Goal: Check status: Check status

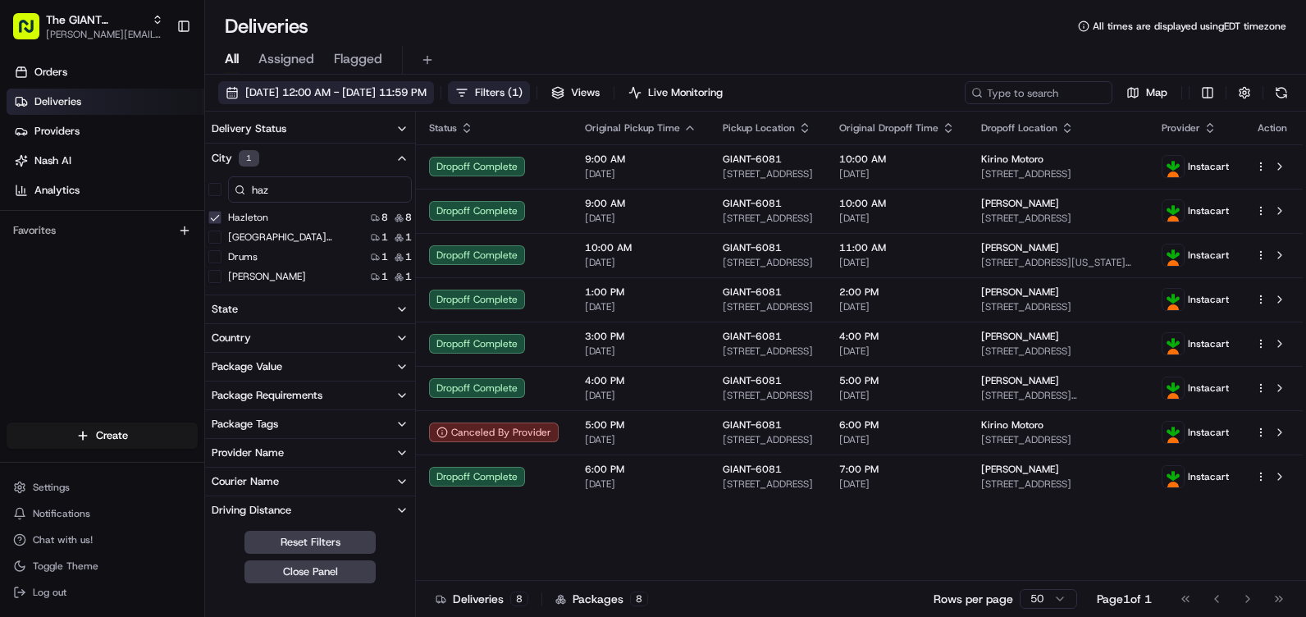
click at [420, 93] on span "08/19/2025 12:00 AM - 08/19/2025 11:59 PM" at bounding box center [335, 92] width 181 height 15
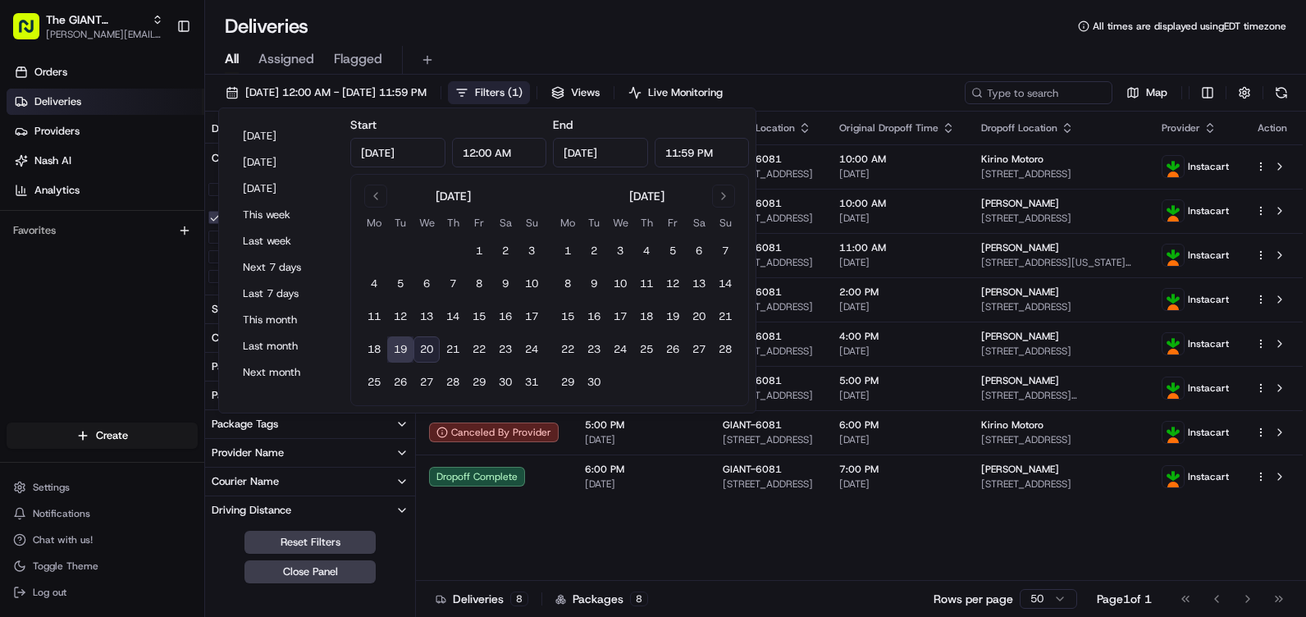
click at [427, 349] on button "20" at bounding box center [426, 349] width 26 height 26
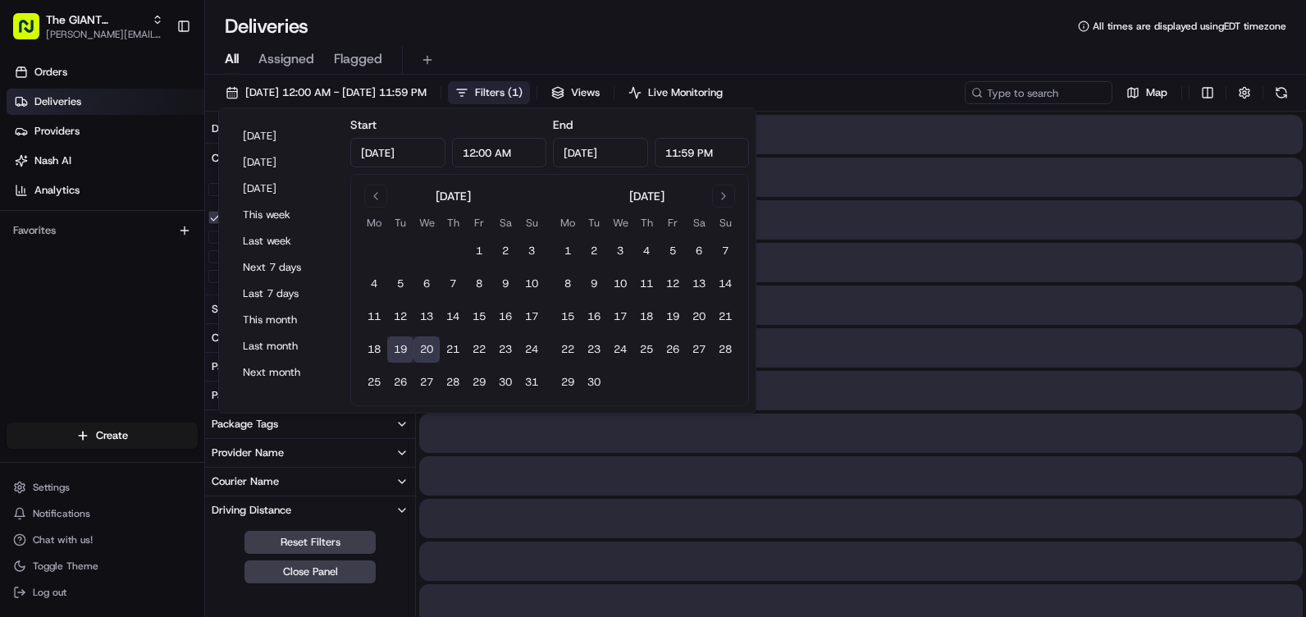
type input "Aug 20, 2025"
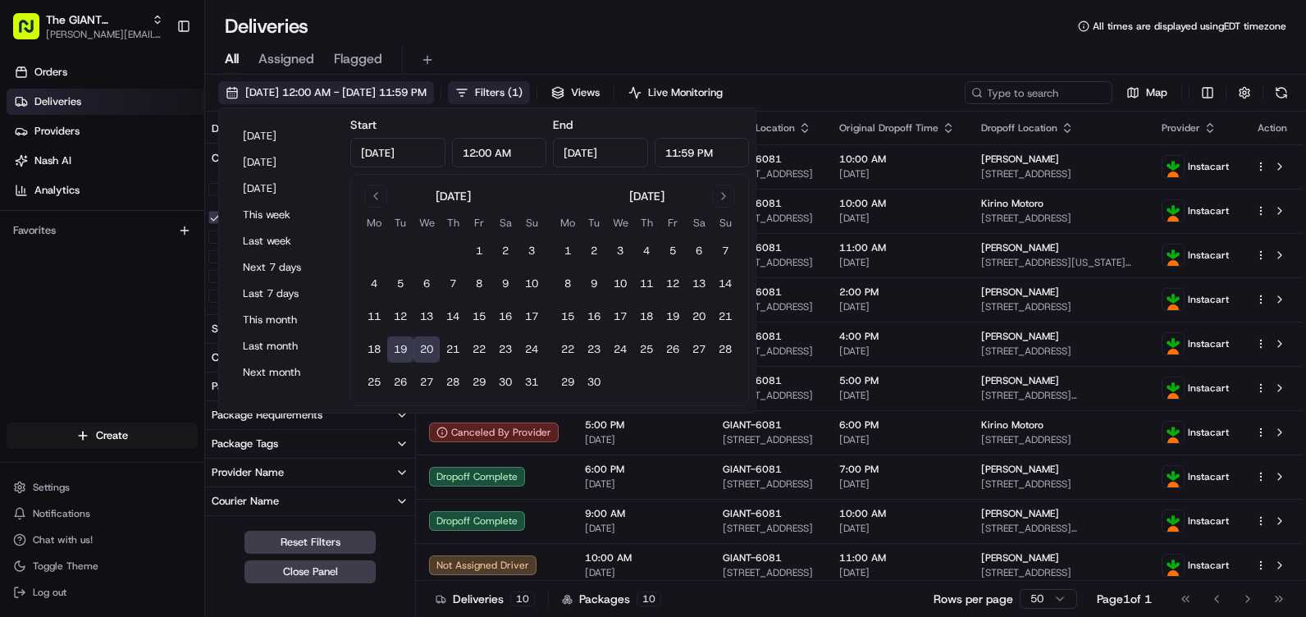
click at [279, 86] on span "08/19/2025 12:00 AM - 08/20/2025 11:59 PM" at bounding box center [335, 92] width 181 height 15
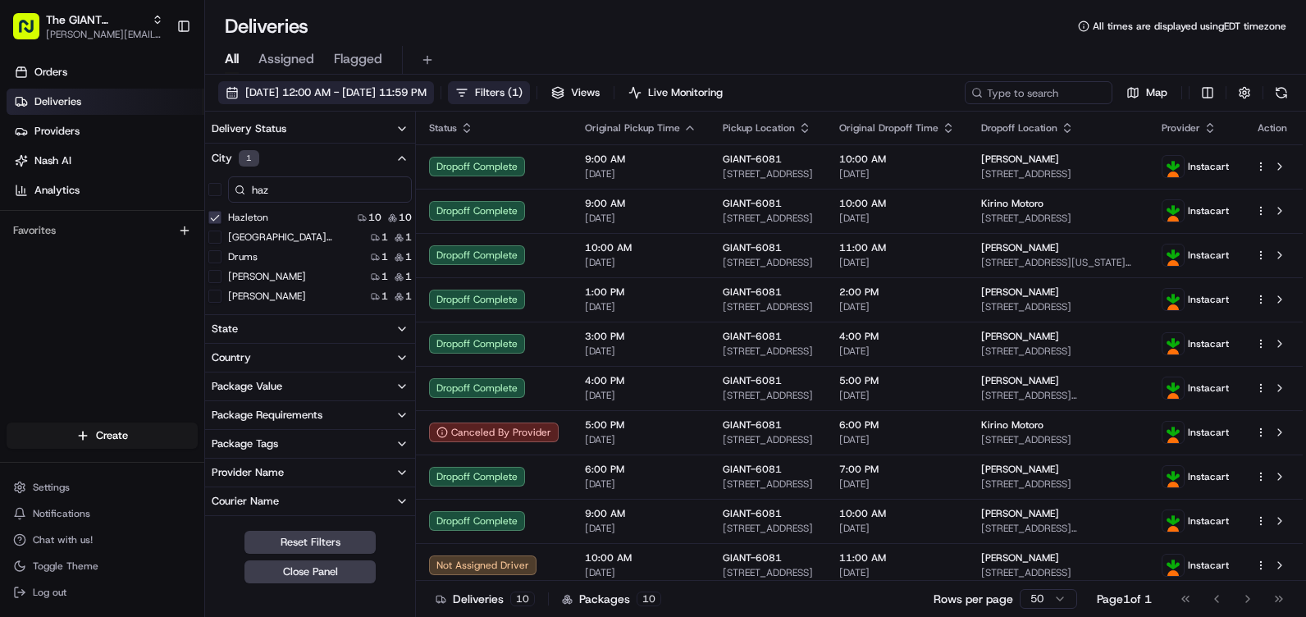
click at [278, 92] on span "08/19/2025 12:00 AM - 08/20/2025 11:59 PM" at bounding box center [335, 92] width 181 height 15
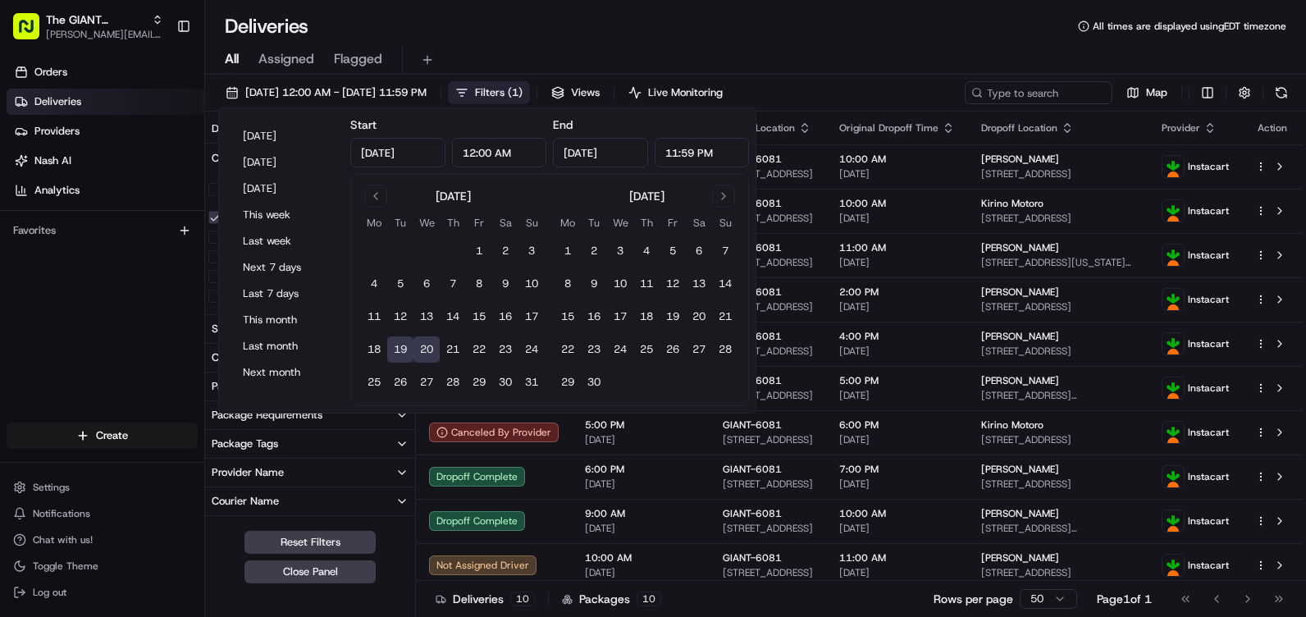
click at [425, 352] on button "20" at bounding box center [426, 349] width 26 height 26
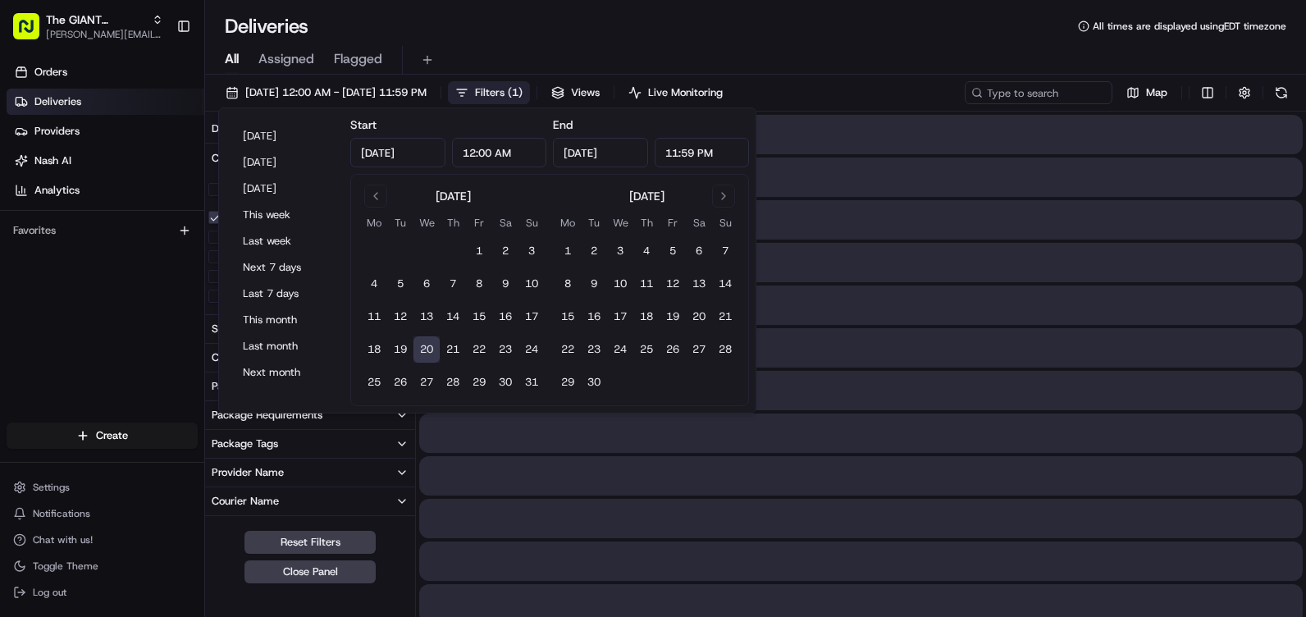
type input "Aug 20, 2025"
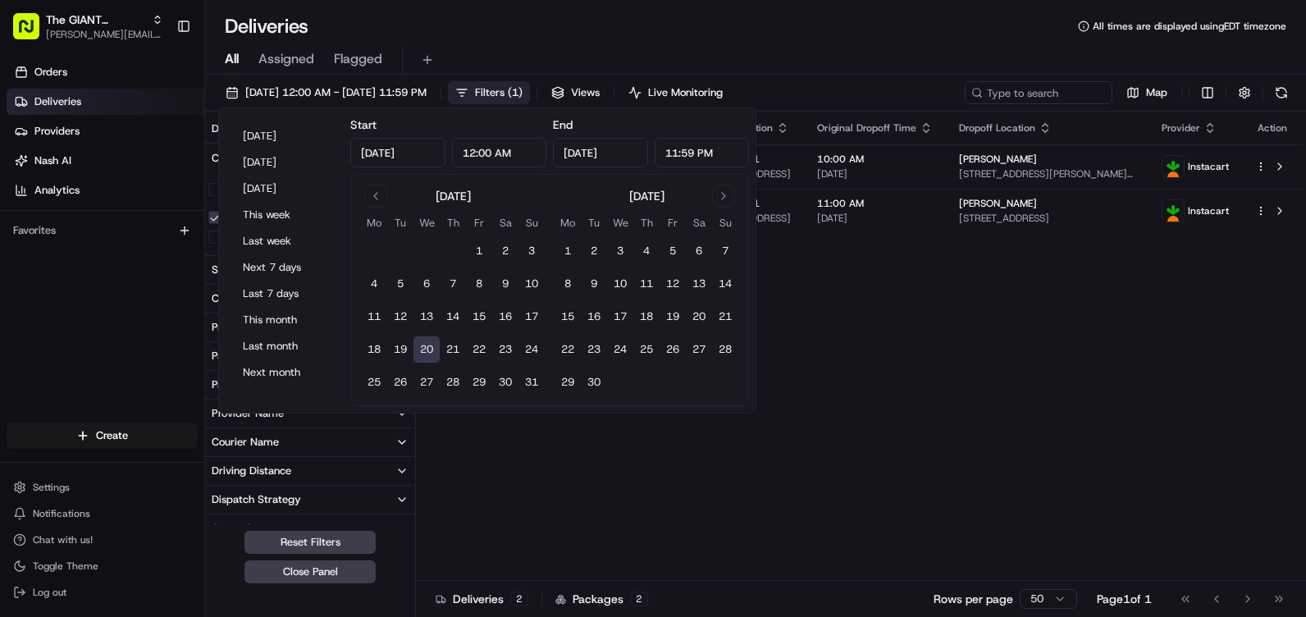
click at [933, 386] on div "Status Original Pickup Time Pickup Location Original Dropoff Time Dropoff Locat…" at bounding box center [859, 346] width 887 height 469
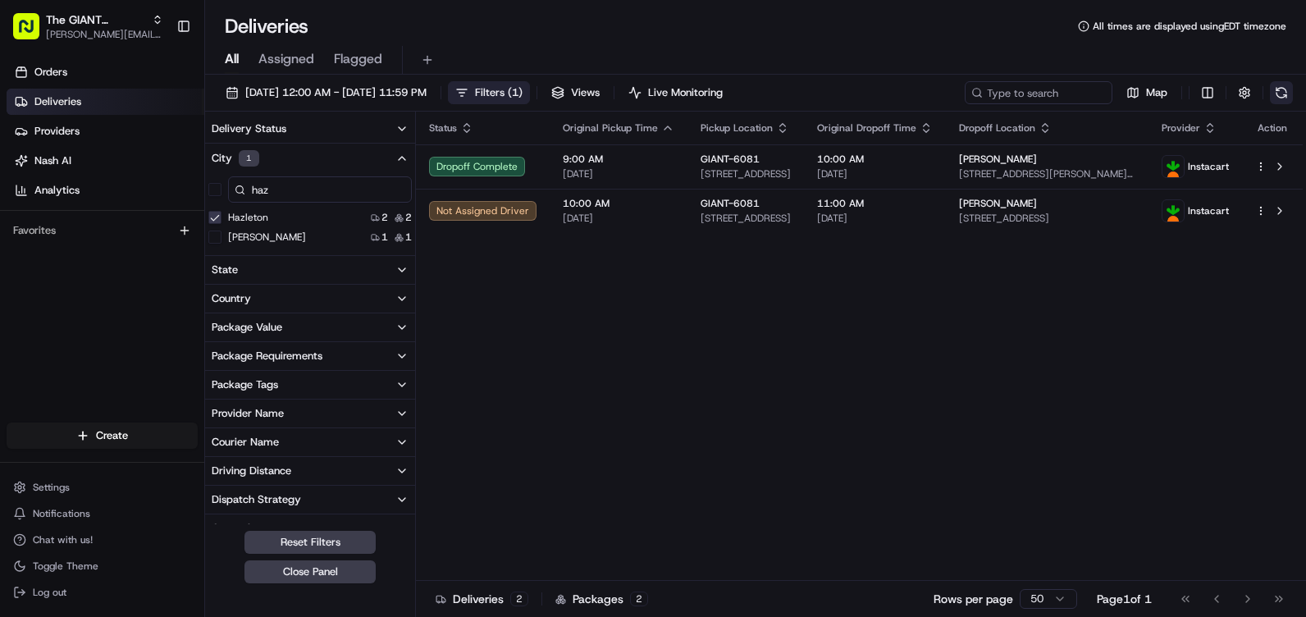
click at [1288, 93] on button at bounding box center [1281, 92] width 23 height 23
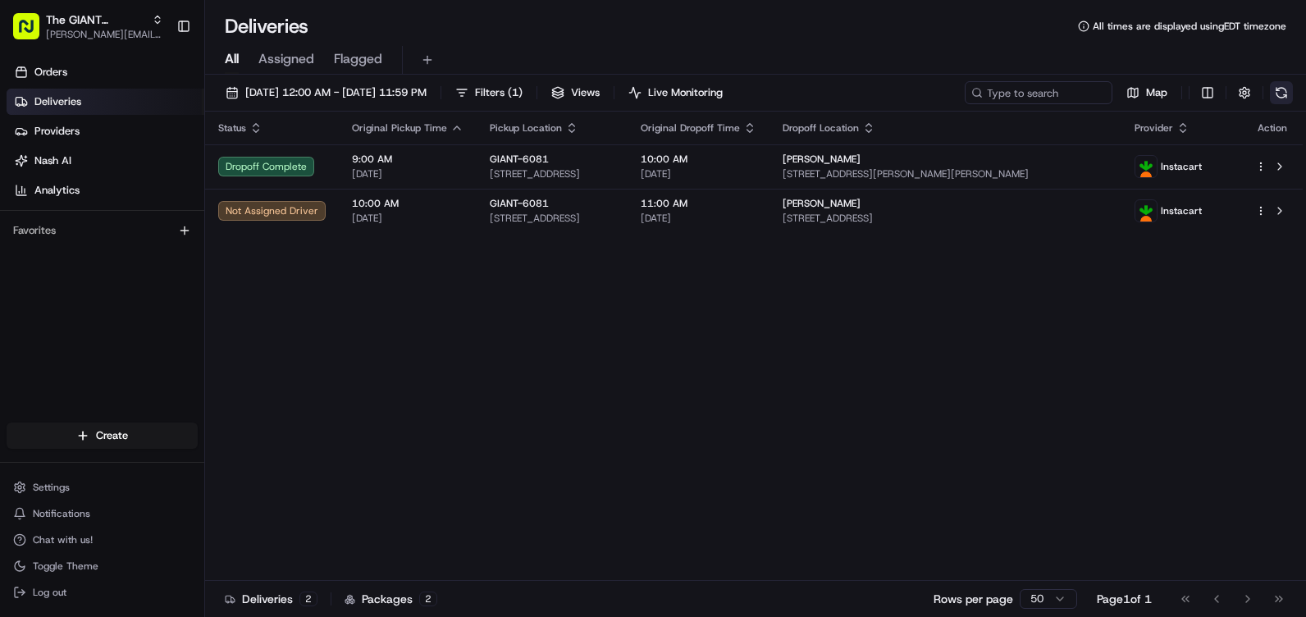
click at [1287, 92] on button at bounding box center [1281, 92] width 23 height 23
